Goal: Learn about a topic

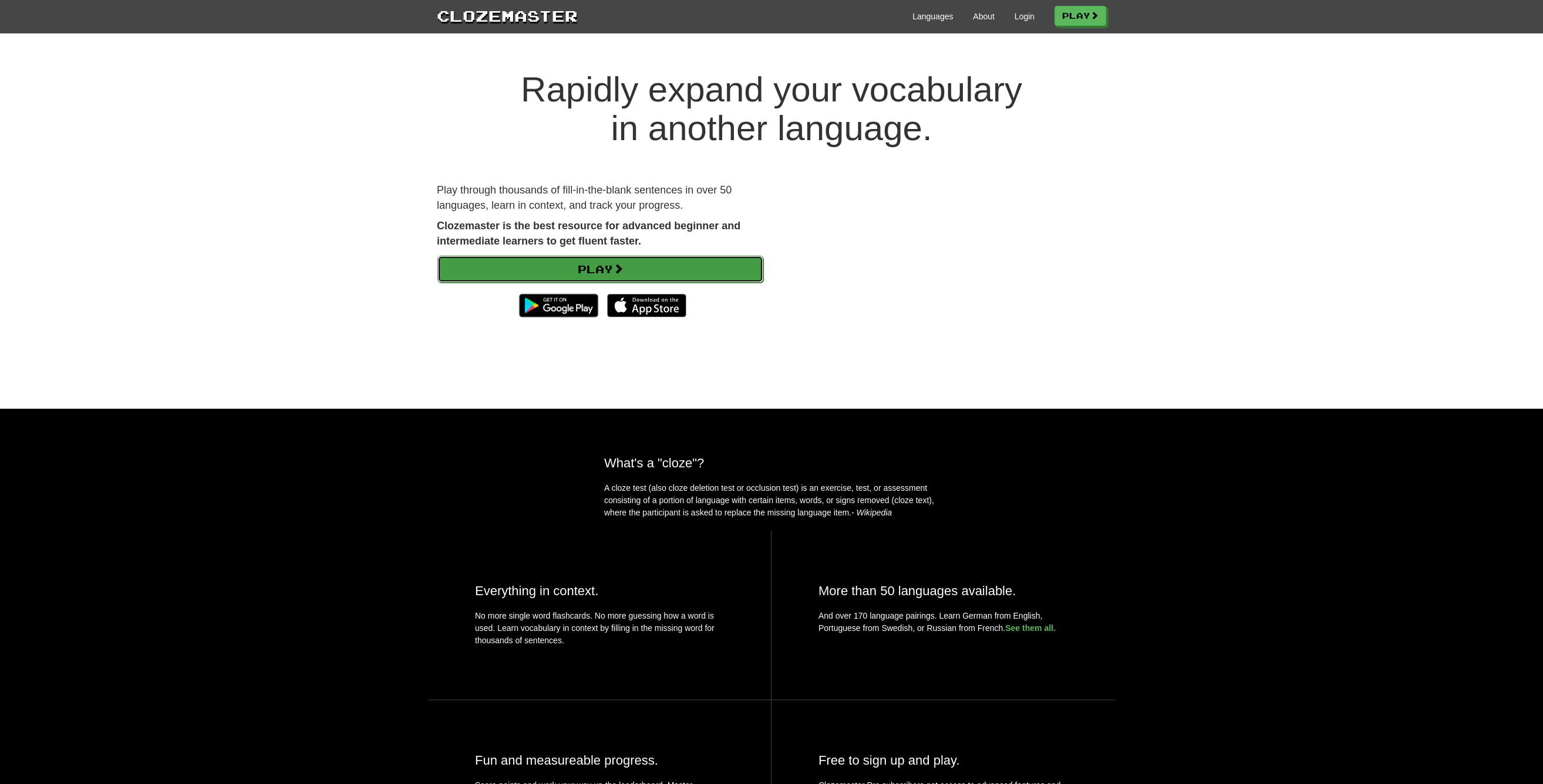
click at [628, 270] on link "Play" at bounding box center [599, 270] width 325 height 27
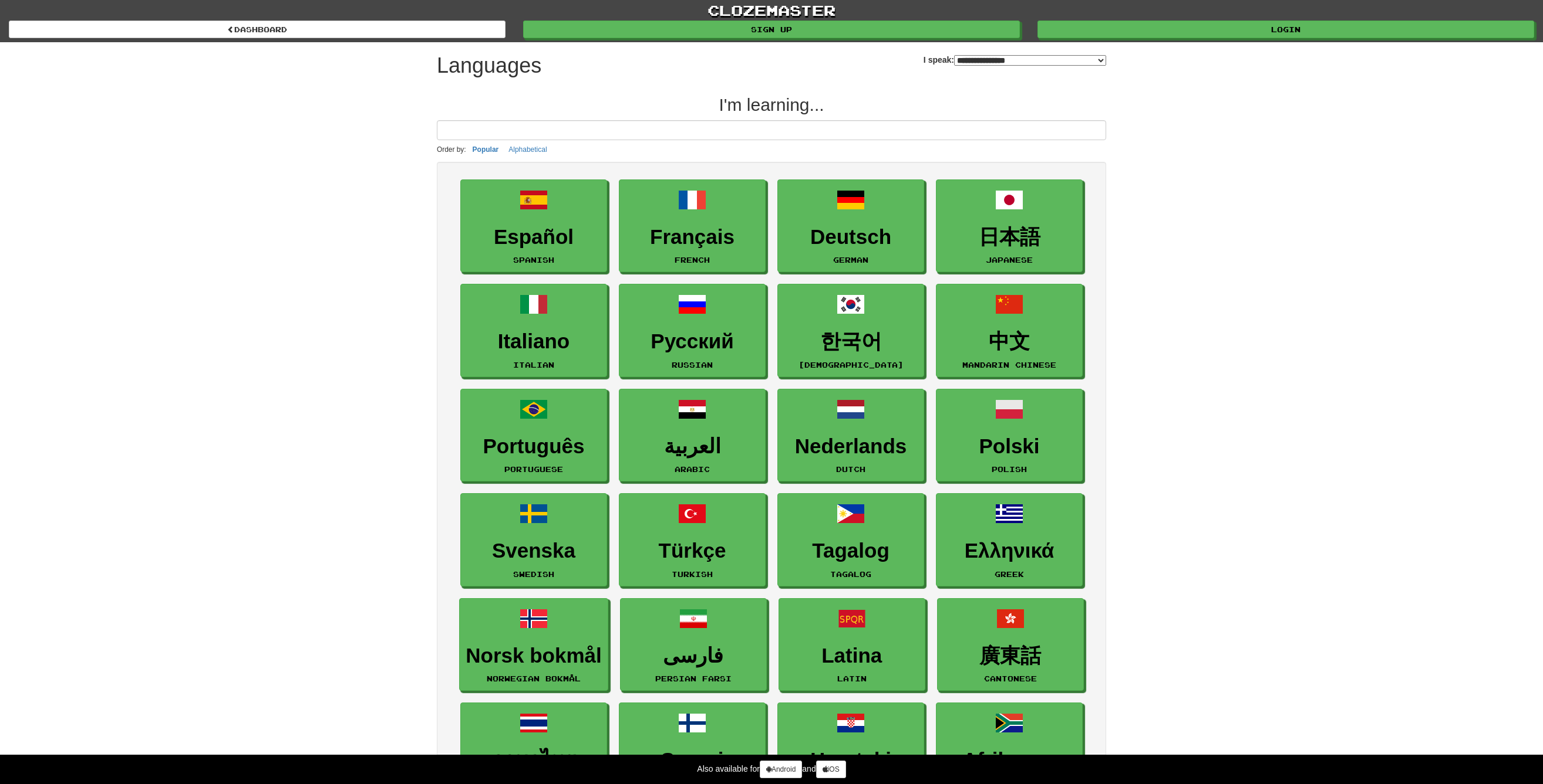
select select "*******"
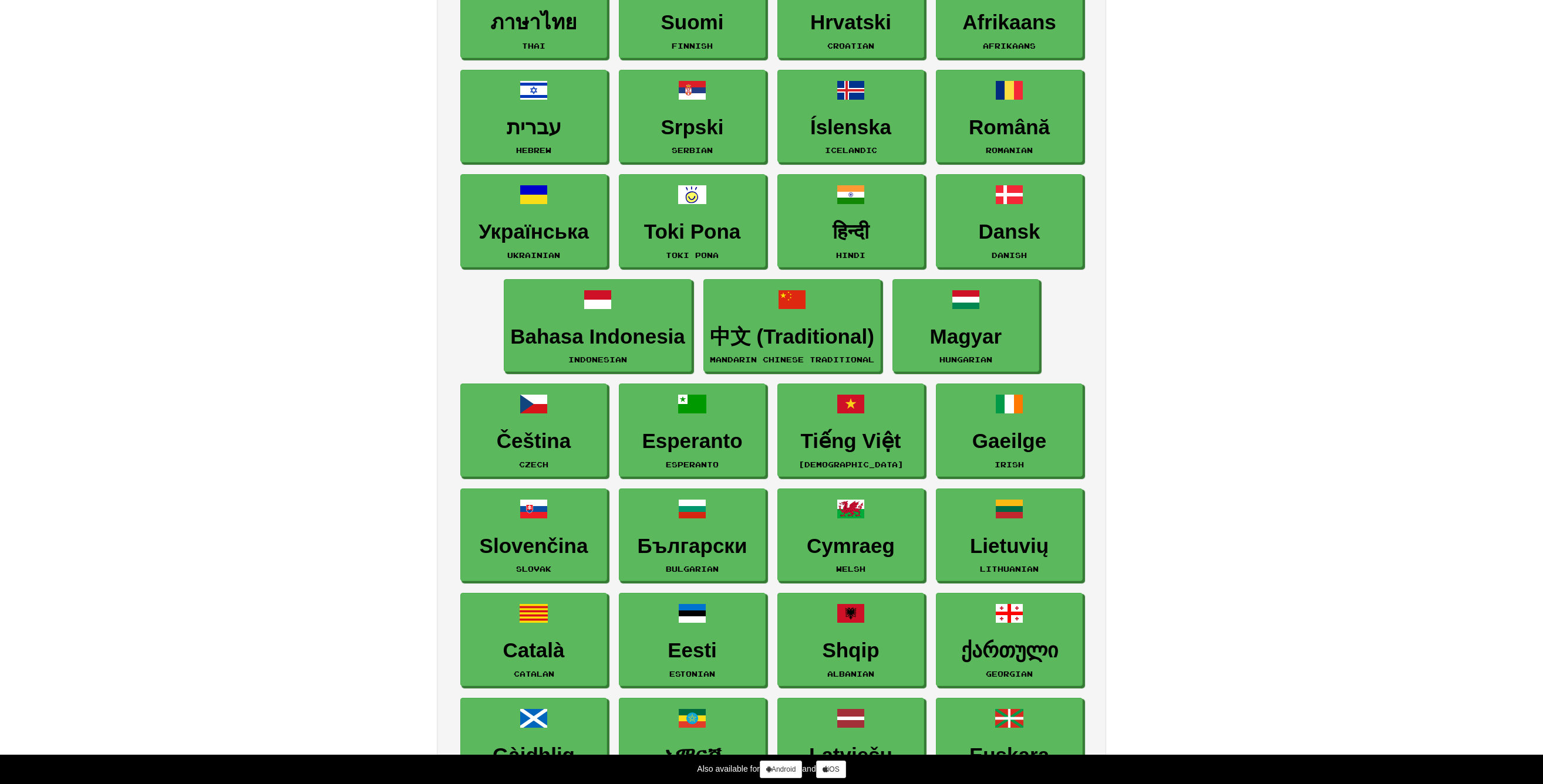
scroll to position [763, 0]
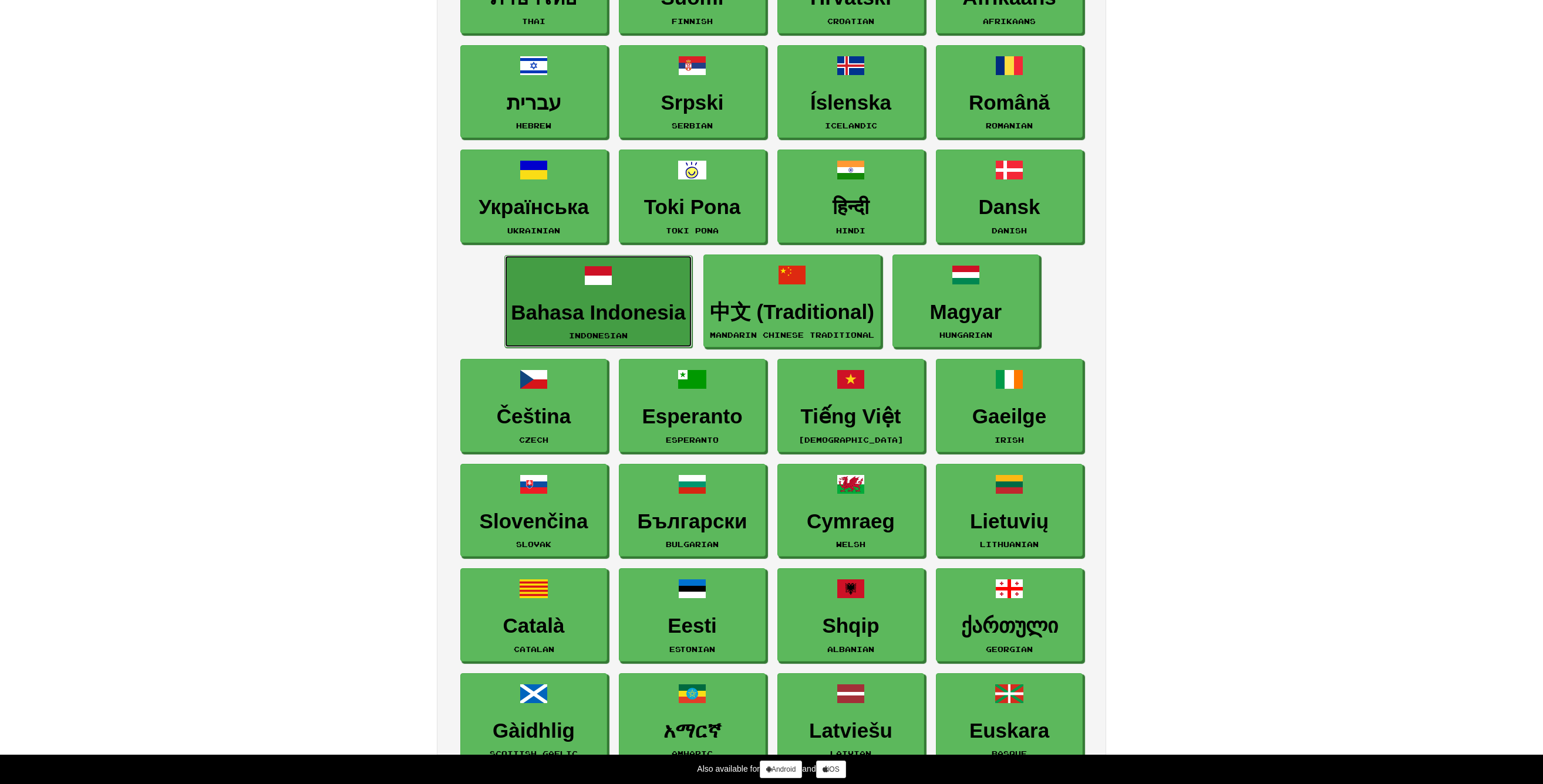
click at [614, 284] on link "Bahasa Indonesia Indonesian" at bounding box center [598, 301] width 188 height 93
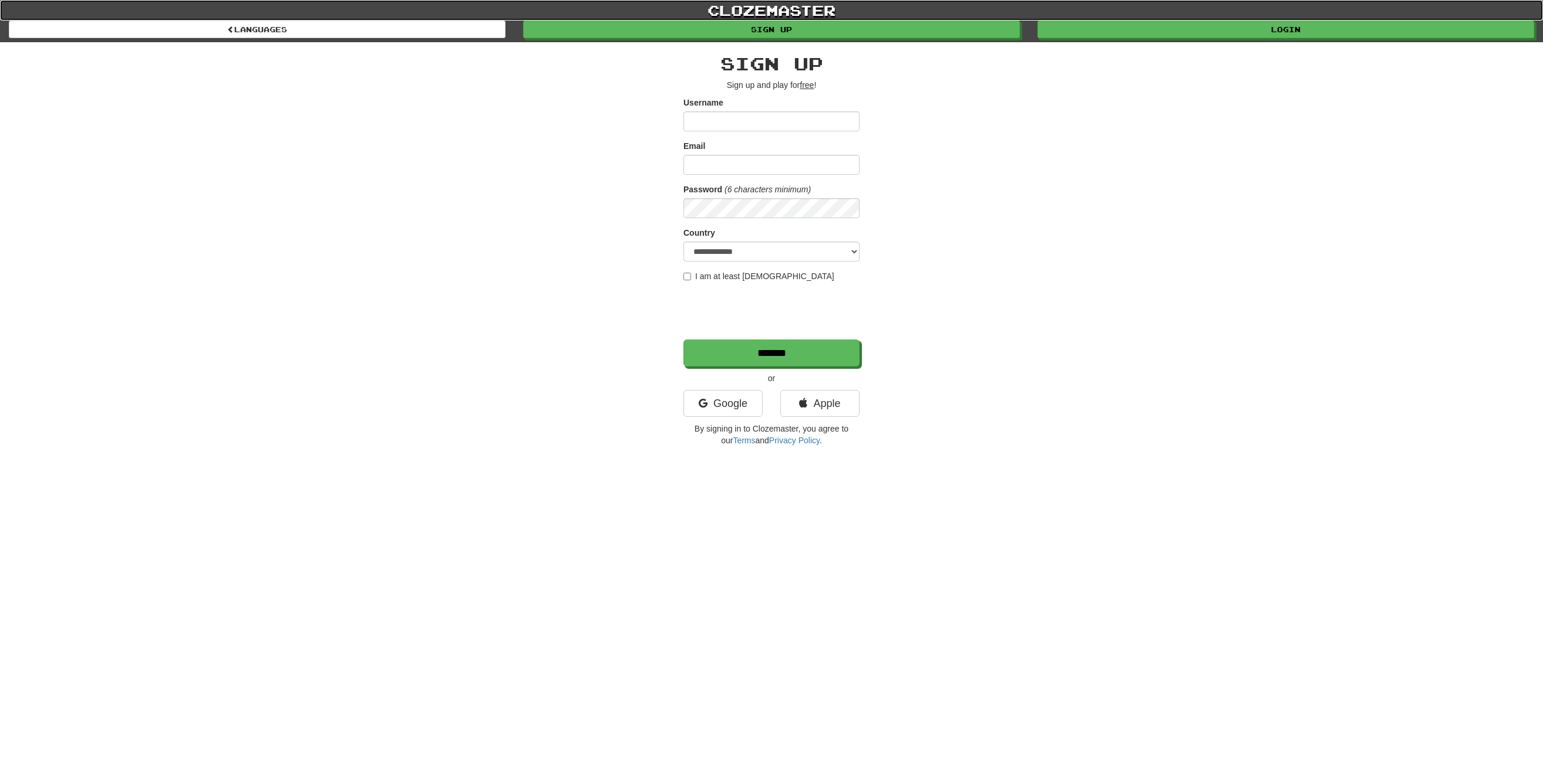
click at [763, 11] on link "clozemaster" at bounding box center [771, 10] width 1543 height 20
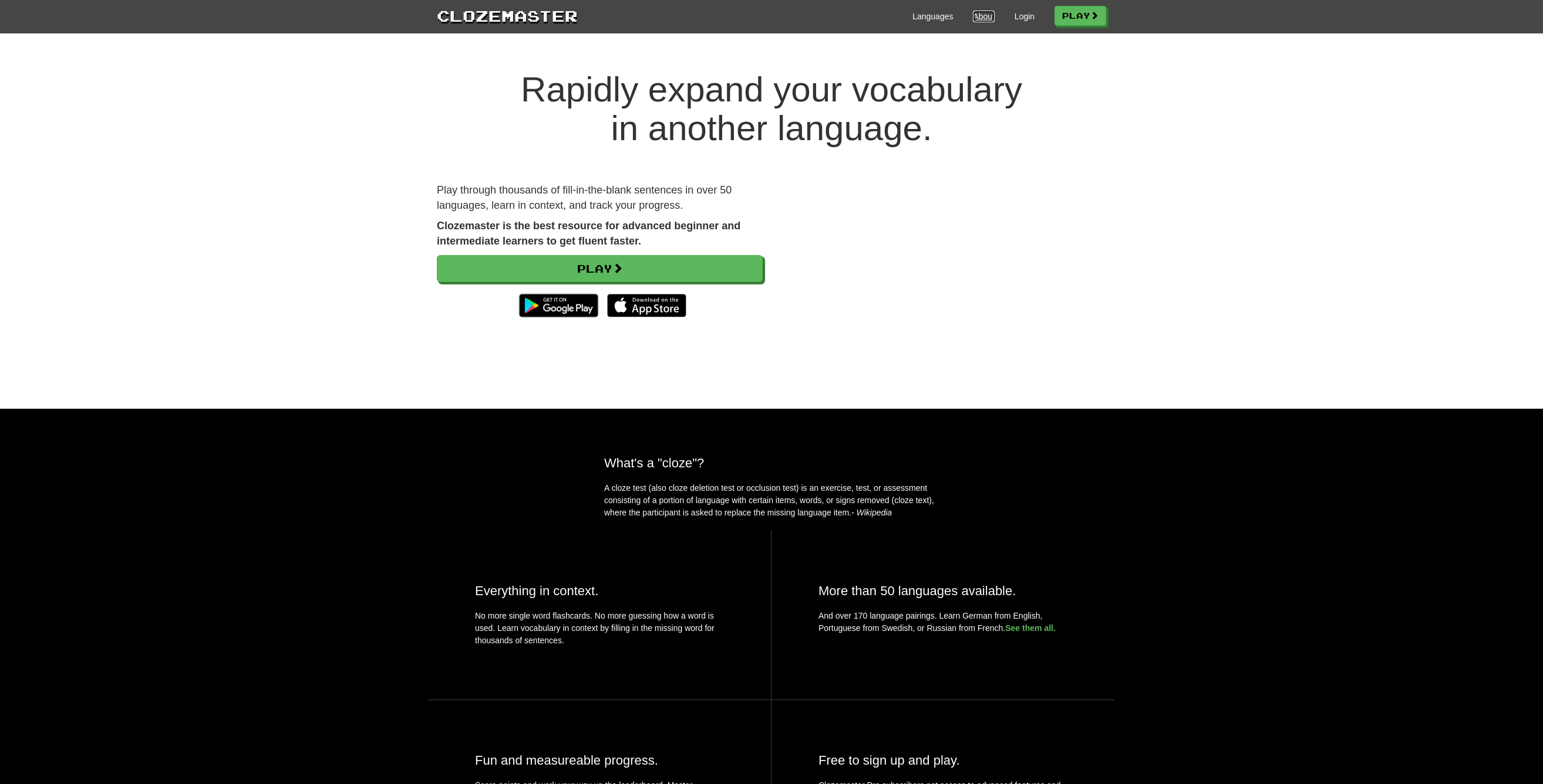
click at [978, 21] on link "About" at bounding box center [983, 16] width 22 height 12
click at [1021, 268] on video at bounding box center [942, 265] width 325 height 163
